Goal: Task Accomplishment & Management: Complete application form

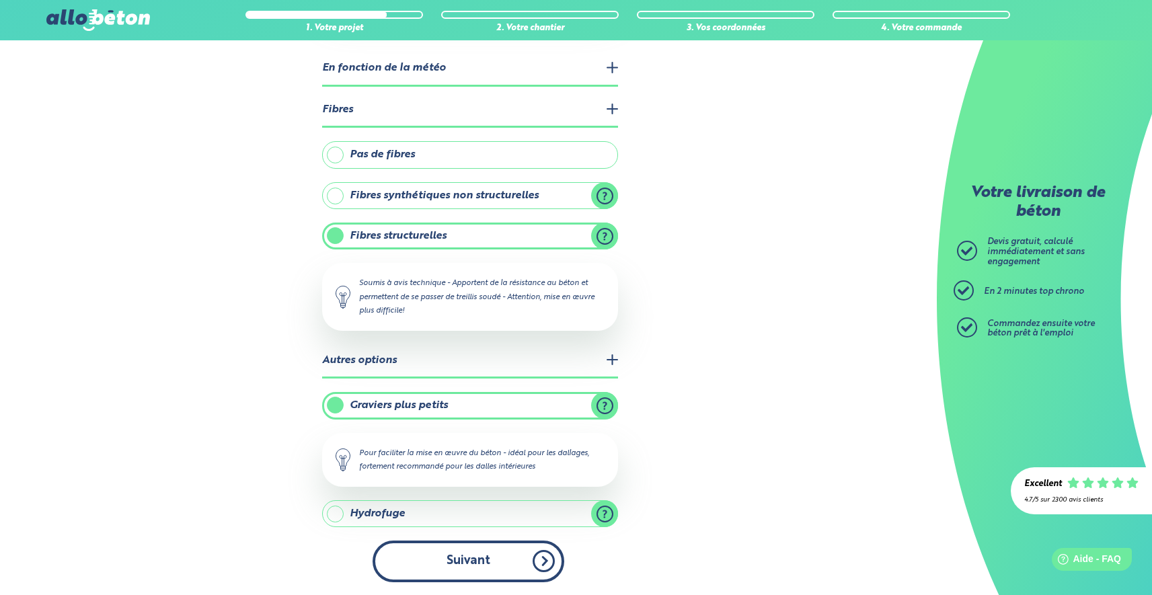
click at [531, 562] on button "Suivant" at bounding box center [469, 561] width 192 height 41
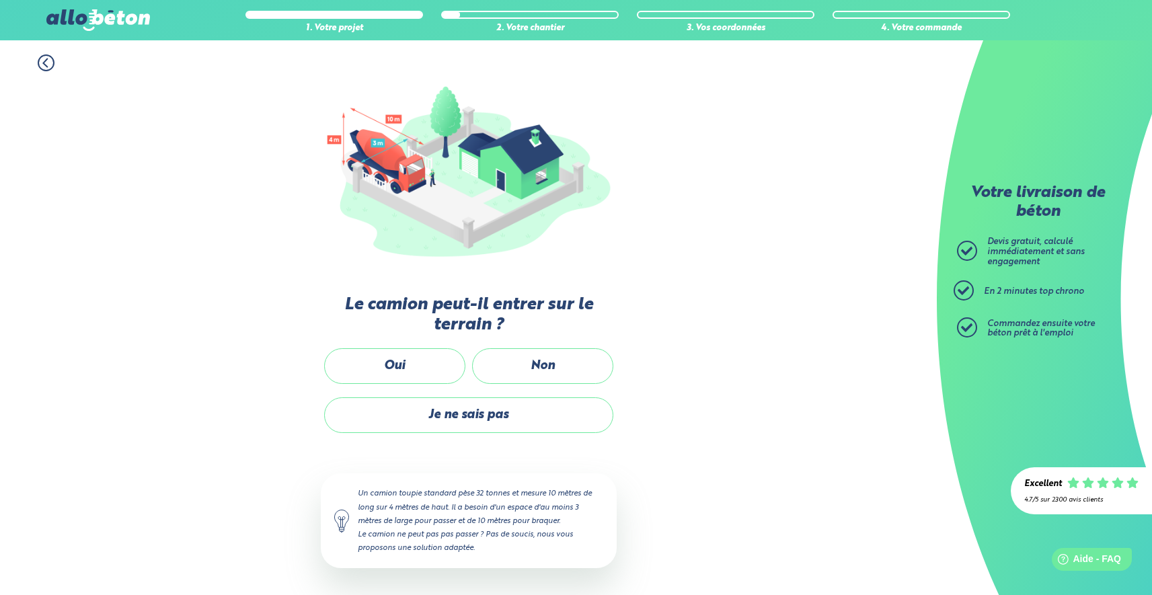
scroll to position [108, 0]
